Goal: Information Seeking & Learning: Learn about a topic

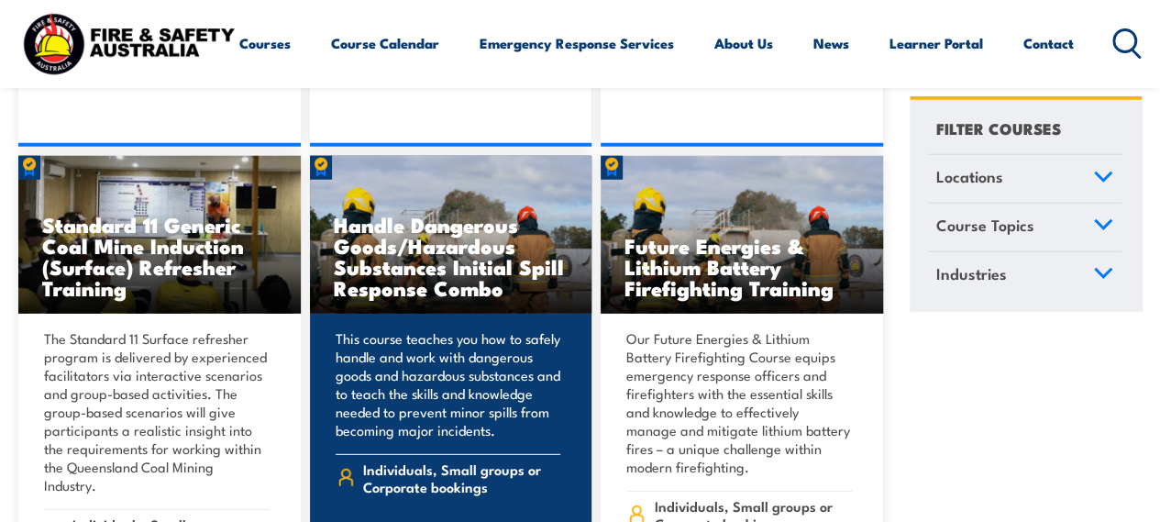
scroll to position [2383, 0]
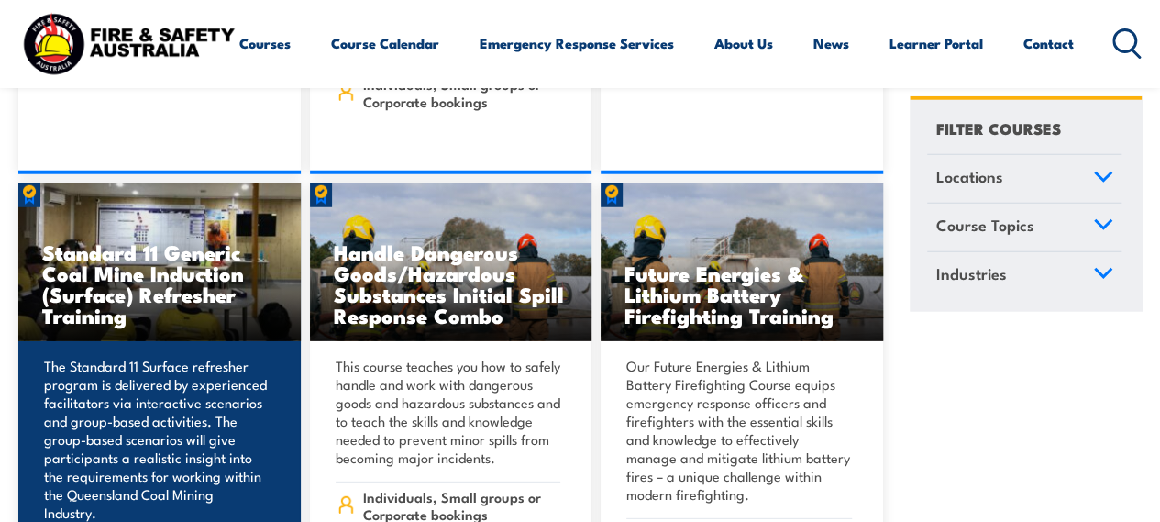
click at [127, 241] on h3 "Standard 11 Generic Coal Mine Induction (Surface) Refresher Training" at bounding box center [159, 283] width 235 height 84
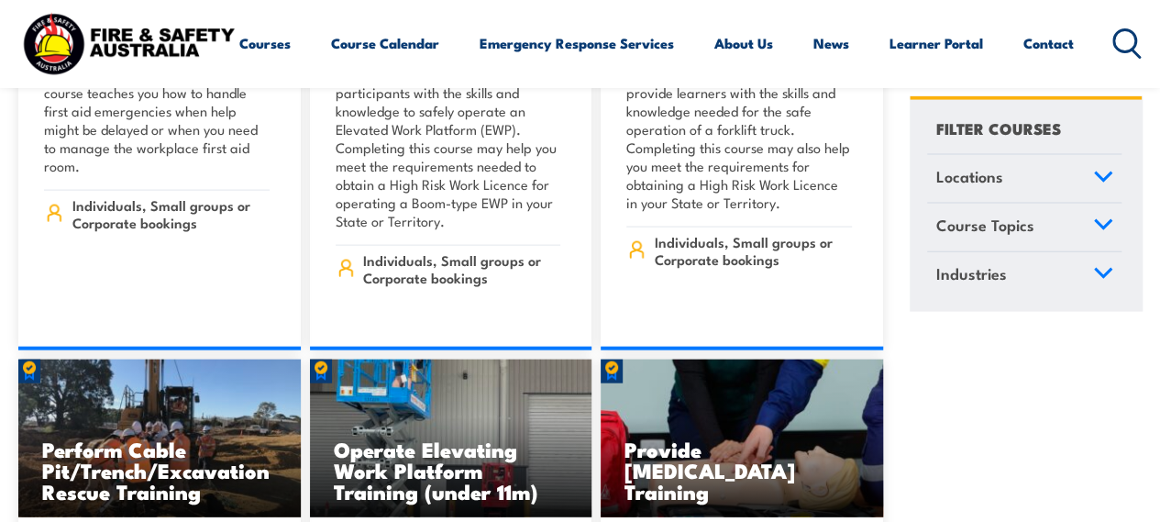
scroll to position [11917, 0]
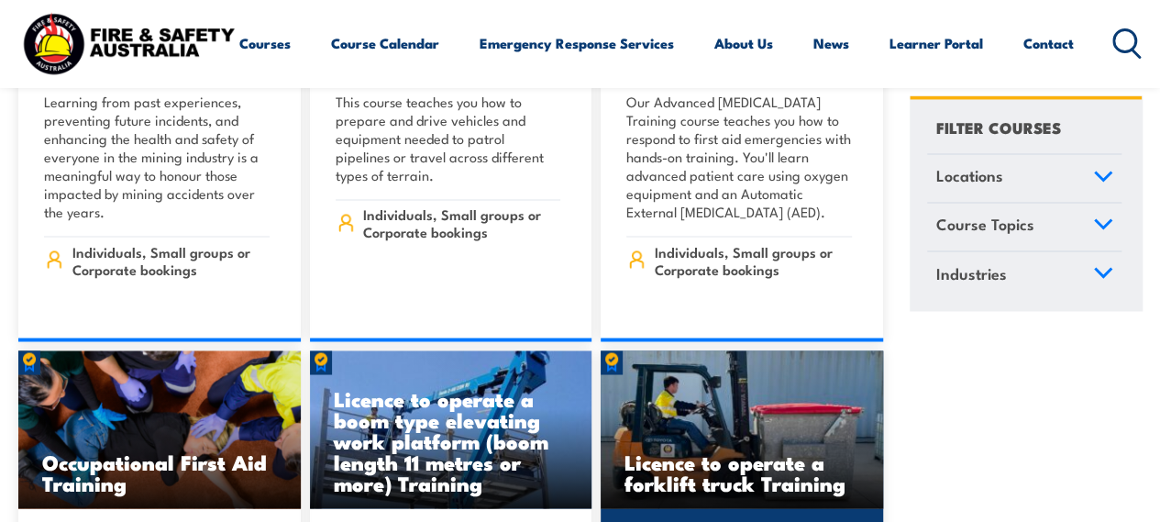
click at [721, 450] on h3 "Licence to operate a forklift truck Training" at bounding box center [741, 471] width 235 height 42
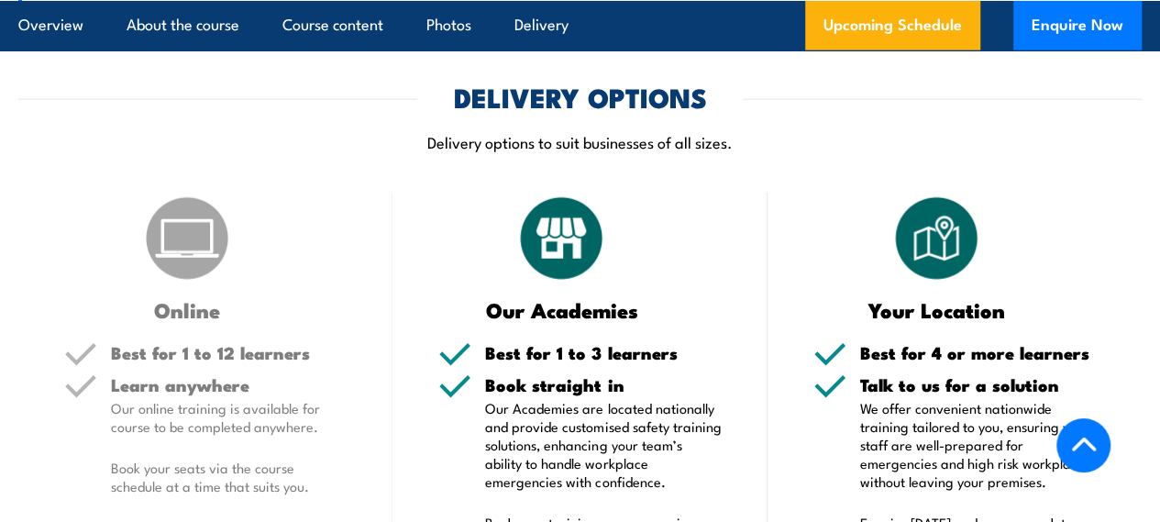
scroll to position [2061, 0]
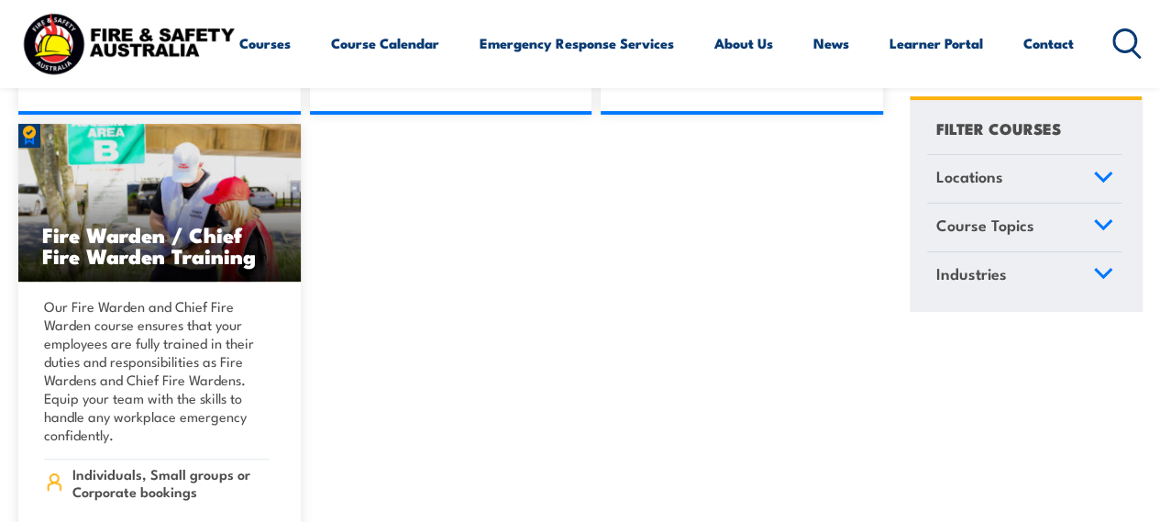
scroll to position [20809, 0]
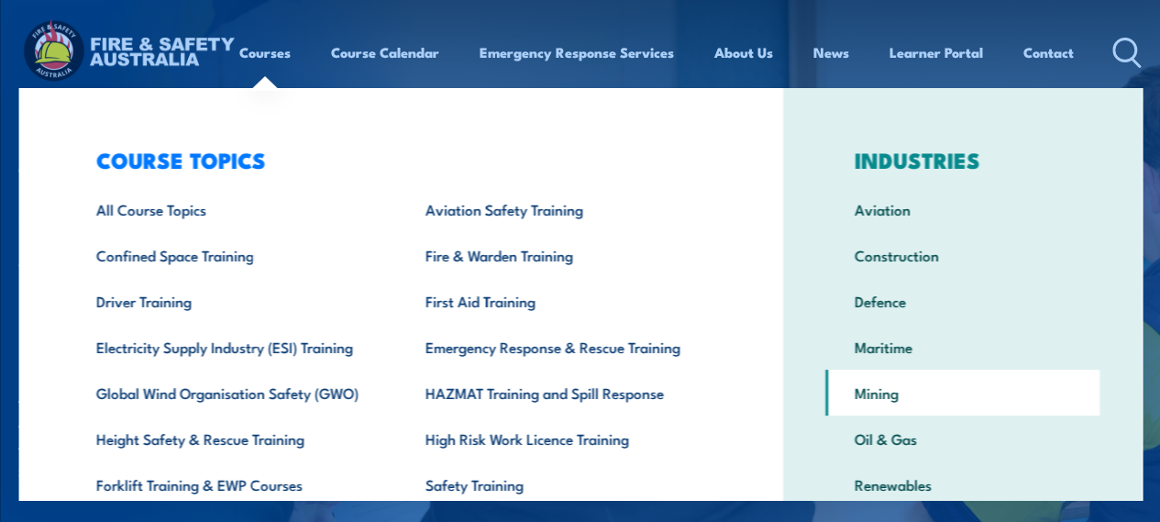
click at [868, 400] on link "Mining" at bounding box center [962, 392] width 274 height 46
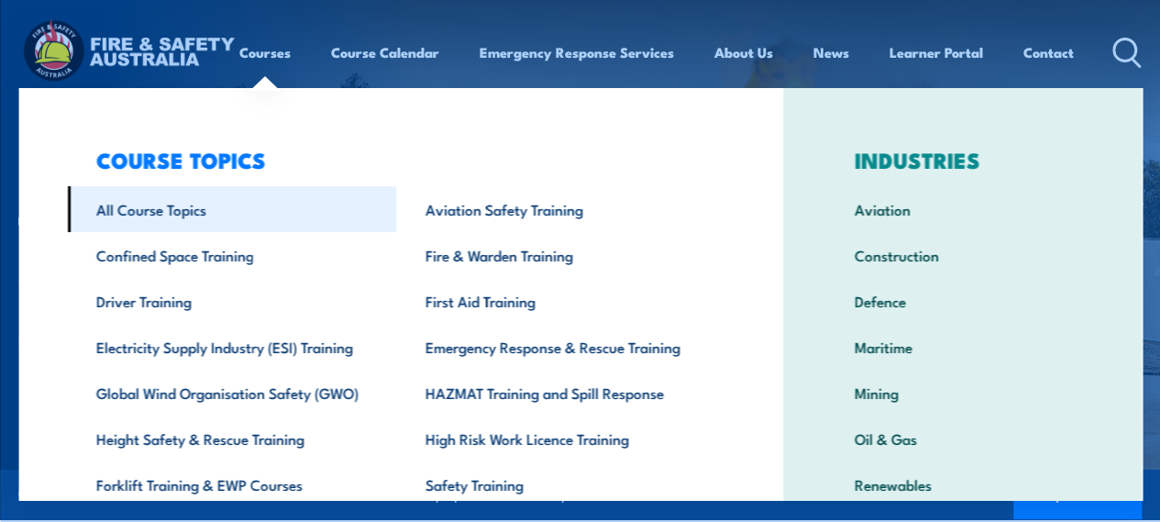
click at [165, 207] on link "All Course Topics" at bounding box center [231, 209] width 329 height 46
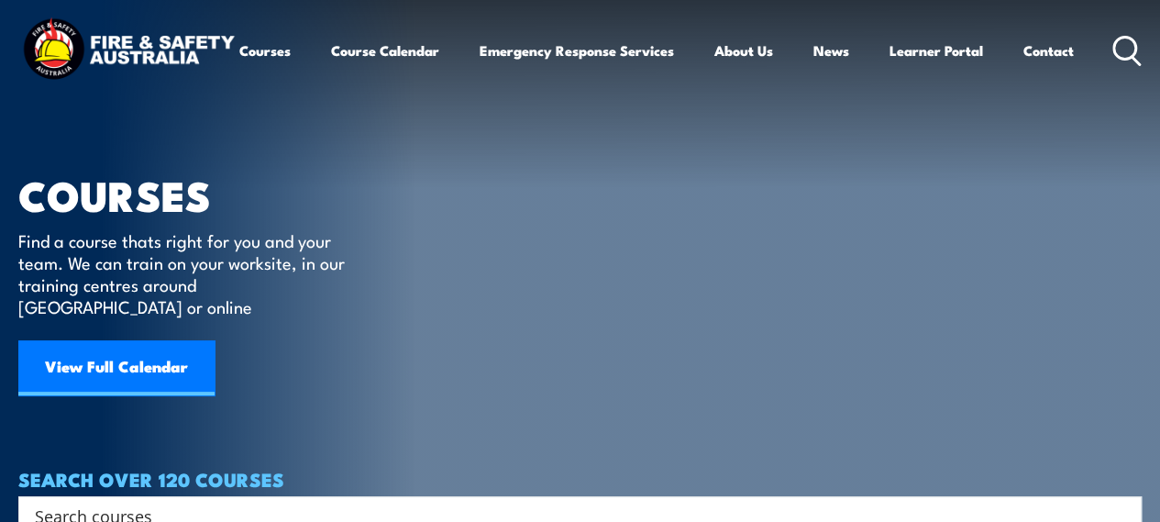
click at [1114, 59] on circle at bounding box center [1125, 48] width 22 height 22
click at [1112, 66] on icon at bounding box center [1126, 51] width 29 height 30
click at [182, 501] on input "Search input" at bounding box center [568, 515] width 1066 height 28
type input "heavy machinery operator"
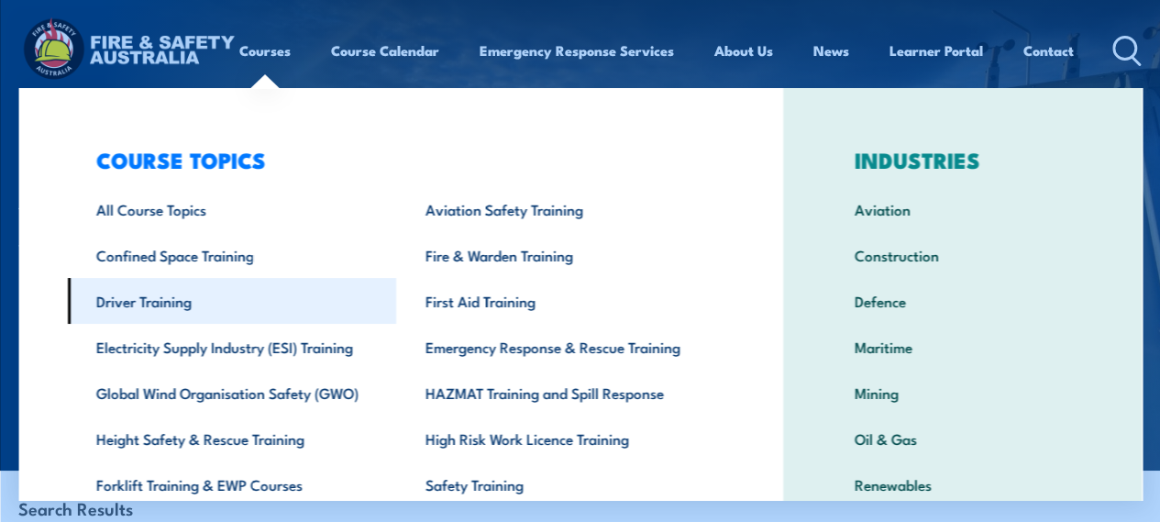
click at [171, 302] on link "Driver Training" at bounding box center [231, 301] width 329 height 46
